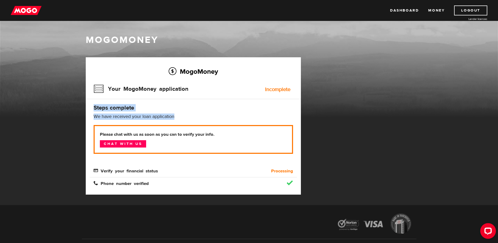
drag, startPoint x: 191, startPoint y: 115, endPoint x: 94, endPoint y: 108, distance: 97.8
click at [94, 108] on div "MogoMoney Your MogoMoney application Incomplete Steps complete We have received…" at bounding box center [193, 125] width 215 height 137
click at [94, 108] on h4 "Steps complete" at bounding box center [194, 107] width 200 height 7
drag, startPoint x: 94, startPoint y: 108, endPoint x: 207, endPoint y: 116, distance: 113.1
click at [207, 116] on div "MogoMoney Your MogoMoney application Incomplete Steps complete We have received…" at bounding box center [193, 125] width 215 height 137
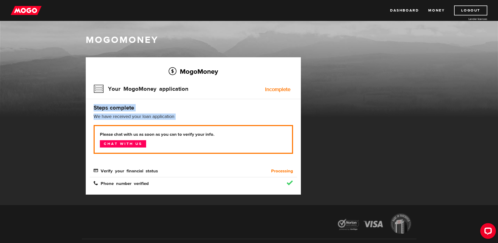
click at [207, 116] on p "We have received your loan application" at bounding box center [194, 117] width 200 height 6
drag, startPoint x: 207, startPoint y: 116, endPoint x: 87, endPoint y: 109, distance: 120.3
click at [87, 109] on div "MogoMoney Your MogoMoney application Incomplete Steps complete We have received…" at bounding box center [193, 125] width 215 height 137
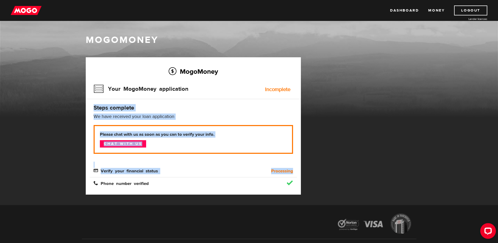
drag, startPoint x: 95, startPoint y: 107, endPoint x: 311, endPoint y: 189, distance: 230.7
click at [311, 189] on div "MogoMoney Your MogoMoney application Expired Your MogoMoney credit decision has…" at bounding box center [249, 131] width 335 height 148
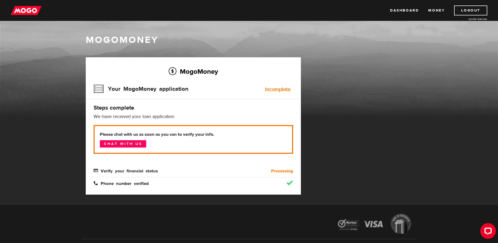
click at [302, 188] on div "MogoMoney Your MogoMoney application Expired Your MogoMoney credit decision has…" at bounding box center [193, 131] width 223 height 148
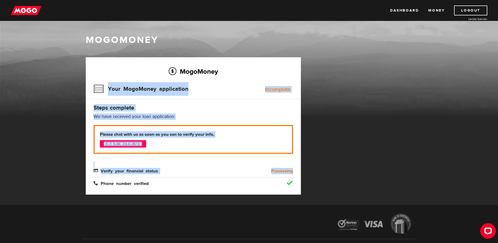
drag, startPoint x: 297, startPoint y: 188, endPoint x: 97, endPoint y: 84, distance: 225.7
click at [97, 84] on div "MogoMoney Your MogoMoney application Incomplete Steps complete We have received…" at bounding box center [193, 125] width 215 height 137
click at [97, 84] on h3 "Your MogoMoney application" at bounding box center [141, 89] width 95 height 14
drag, startPoint x: 134, startPoint y: 74, endPoint x: 265, endPoint y: 195, distance: 178.1
click at [265, 195] on div "MogoMoney Your MogoMoney application Expired Your MogoMoney credit decision has…" at bounding box center [193, 131] width 223 height 148
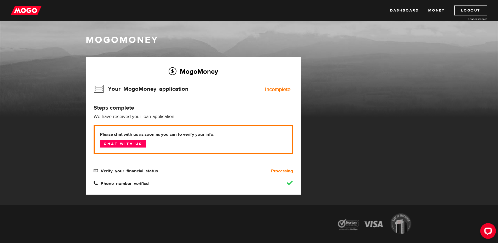
click at [247, 182] on div at bounding box center [271, 182] width 52 height 5
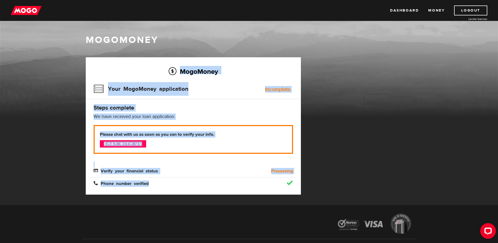
drag, startPoint x: 247, startPoint y: 182, endPoint x: 74, endPoint y: 48, distance: 219.7
click at [74, 48] on div "MogoMoney MogoMoney Your MogoMoney application Expired Your MogoMoney credit de…" at bounding box center [249, 113] width 498 height 184
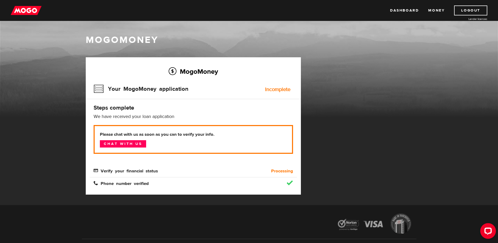
click at [74, 50] on div "MogoMoney" at bounding box center [249, 76] width 498 height 84
